Goal: Transaction & Acquisition: Purchase product/service

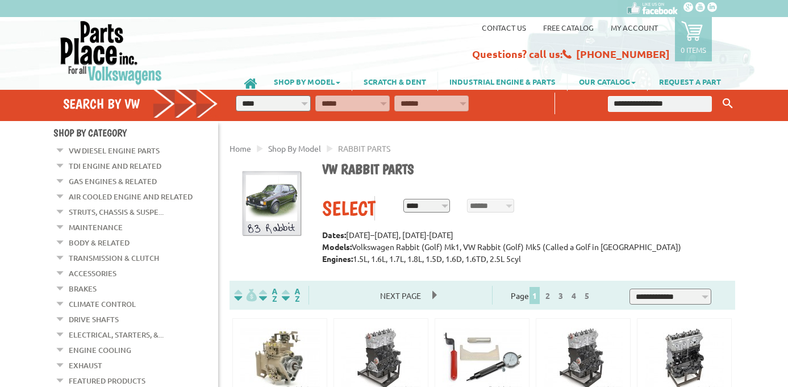
click at [625, 107] on input "text" at bounding box center [660, 104] width 105 height 16
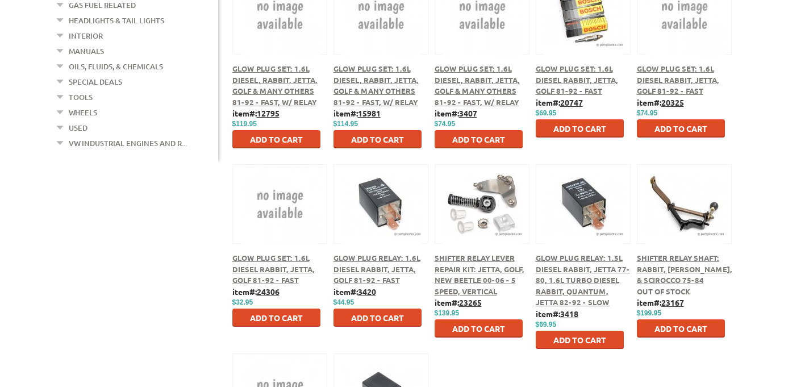
scroll to position [416, 0]
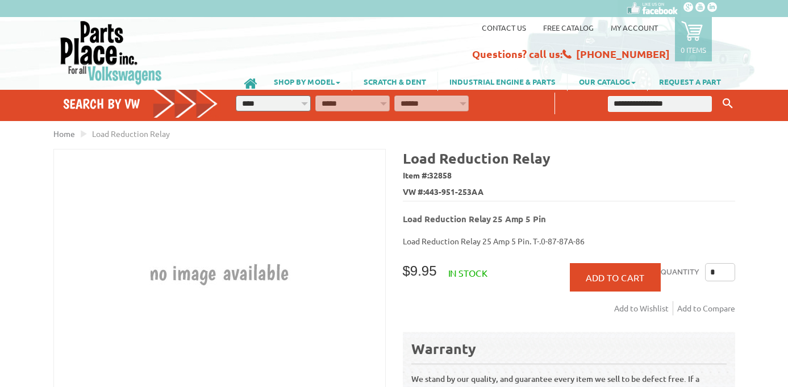
drag, startPoint x: 428, startPoint y: 190, endPoint x: 484, endPoint y: 191, distance: 55.7
click at [484, 191] on span "443-951-253AA" at bounding box center [454, 192] width 59 height 12
copy span "443-951-253AA"
click at [626, 103] on input "text" at bounding box center [660, 104] width 105 height 16
type input "*******"
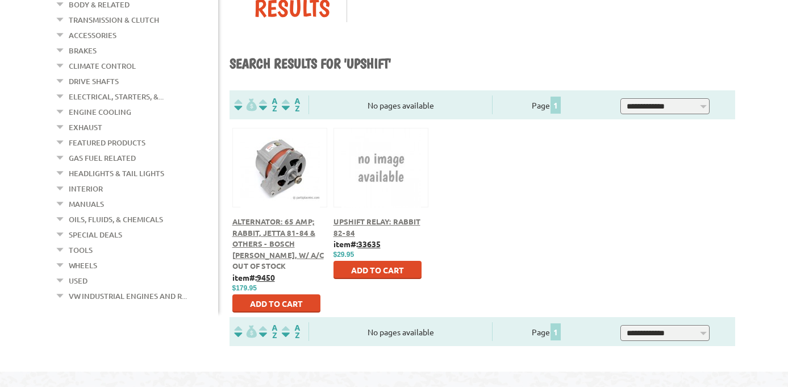
scroll to position [251, 0]
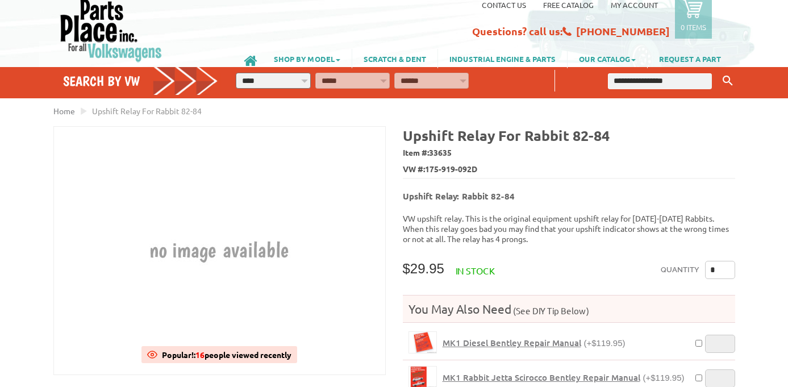
scroll to position [19, 0]
